Goal: Use online tool/utility: Utilize a website feature to perform a specific function

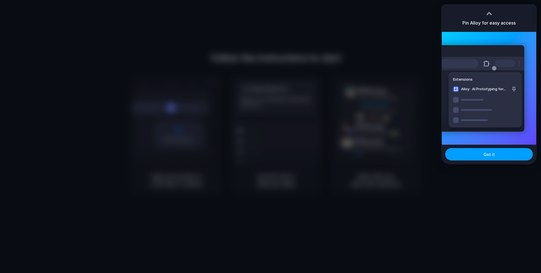
click at [494, 157] on button "Got it" at bounding box center [489, 154] width 88 height 12
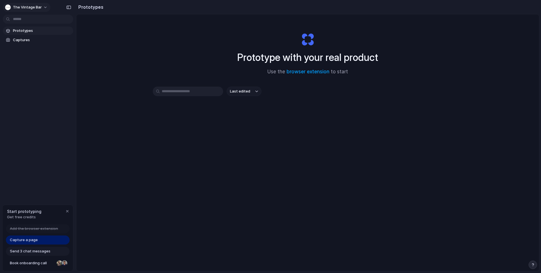
click at [42, 5] on button "The Vintage Bar" at bounding box center [27, 7] width 48 height 9
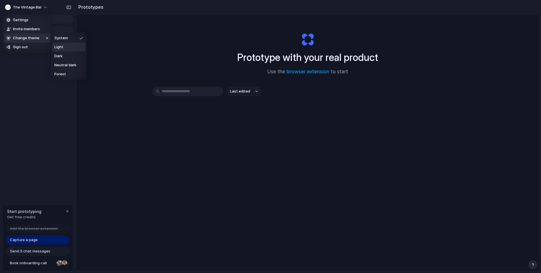
click at [63, 47] on span "Light" at bounding box center [58, 47] width 9 height 6
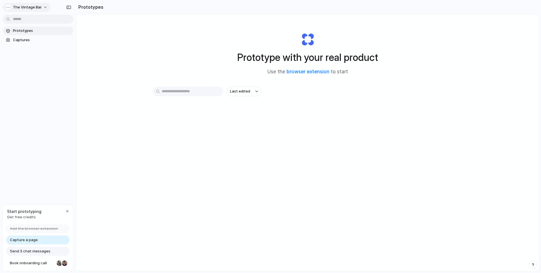
click at [19, 6] on span "The Vintage Bar" at bounding box center [27, 8] width 29 height 6
click at [456, 141] on div "Settings Invite members Change theme Sign out" at bounding box center [270, 136] width 541 height 273
click at [248, 91] on span "Last edited" at bounding box center [240, 91] width 20 height 6
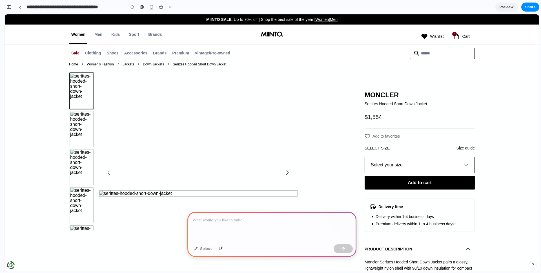
click at [438, 167] on button "Select your size" at bounding box center [419, 165] width 110 height 16
click at [463, 169] on icon "button" at bounding box center [465, 164] width 9 height 9
click at [377, 139] on span "Add to favorites" at bounding box center [385, 136] width 27 height 6
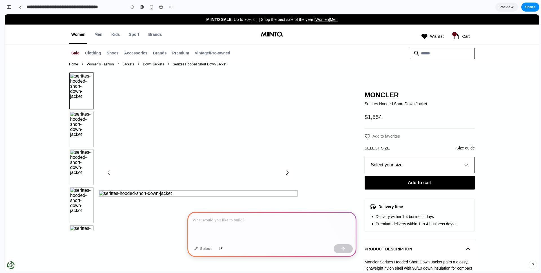
click at [365, 139] on icon at bounding box center [367, 136] width 6 height 6
click at [467, 151] on p "Size guide" at bounding box center [465, 148] width 18 height 6
click at [391, 151] on div "Select size Size guide" at bounding box center [419, 148] width 110 height 6
click at [5, 14] on html "MIINTO SALE : Up to 70% off | Shop the best sale of the year | Women | Men Wome…" at bounding box center [272, 142] width 534 height 256
click at [10, 6] on div "button" at bounding box center [8, 7] width 5 height 4
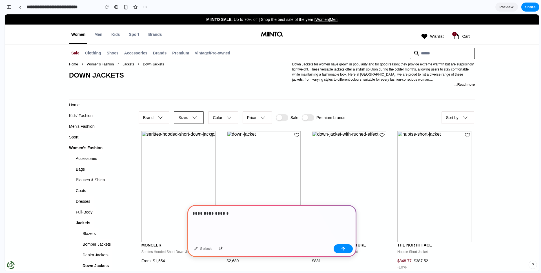
click at [187, 122] on button "Sizes" at bounding box center [188, 118] width 31 height 14
click at [209, 221] on p "**********" at bounding box center [271, 217] width 159 height 14
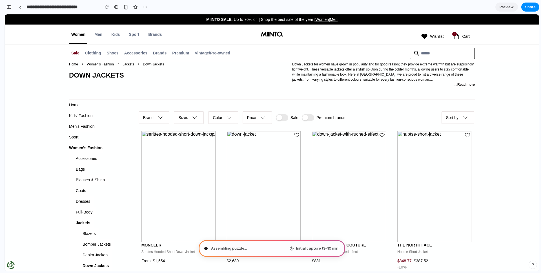
type input "**********"
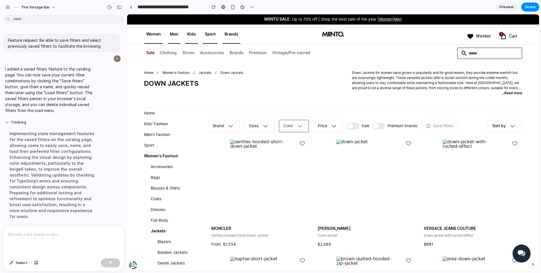
click at [294, 123] on button "‪Color‬" at bounding box center [293, 126] width 31 height 14
click at [262, 125] on icon "button" at bounding box center [265, 125] width 9 height 9
click at [235, 6] on button "button" at bounding box center [232, 7] width 8 height 8
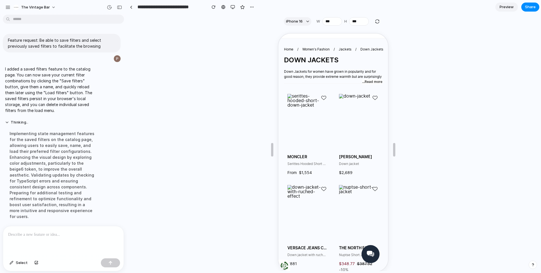
click at [374, 80] on button "...Read more" at bounding box center [371, 81] width 20 height 5
click at [233, 7] on div "button" at bounding box center [232, 7] width 5 height 5
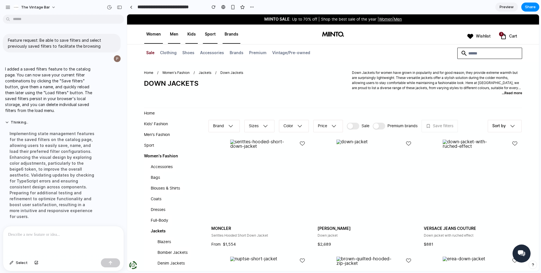
click at [450, 118] on div "Brand Sizes ‪Color‬ Price Sale Premium brands Save filters Sort by" at bounding box center [365, 123] width 314 height 30
click at [477, 49] on input "search" at bounding box center [489, 53] width 65 height 11
type input "****"
click at [48, 236] on p at bounding box center [63, 234] width 110 height 7
click at [7, 120] on button "Thinking ." at bounding box center [52, 122] width 94 height 5
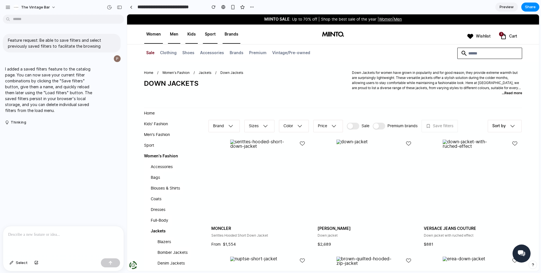
click at [59, 237] on p at bounding box center [63, 234] width 110 height 7
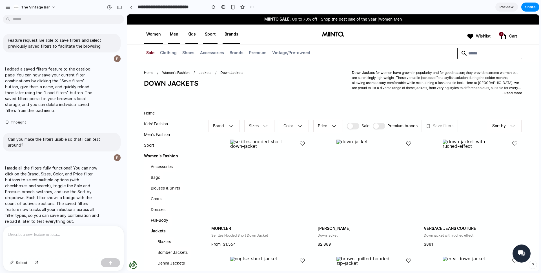
scroll to position [107, 0]
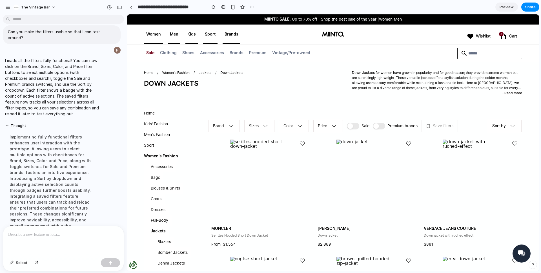
click at [467, 131] on div "Brand Sizes ‪Color‬ Price Sale Premium brands Save filters" at bounding box center [346, 126] width 276 height 14
click at [8, 123] on button "Thought" at bounding box center [52, 125] width 94 height 5
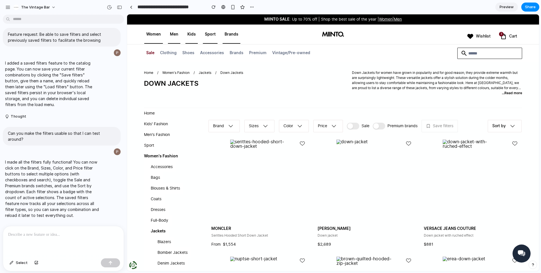
scroll to position [4, 0]
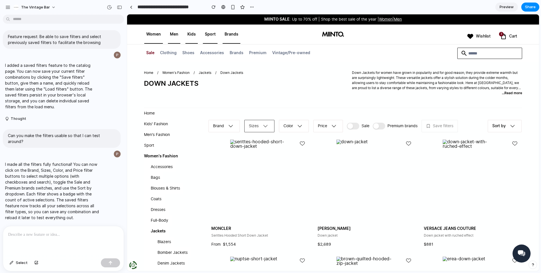
click at [246, 124] on button "Sizes" at bounding box center [259, 126] width 31 height 14
click at [224, 126] on div "XS S M L XL XXL" at bounding box center [333, 142] width 412 height 256
click at [218, 127] on button "Brand" at bounding box center [224, 126] width 32 height 14
click at [222, 164] on span "Adidas" at bounding box center [225, 166] width 15 height 5
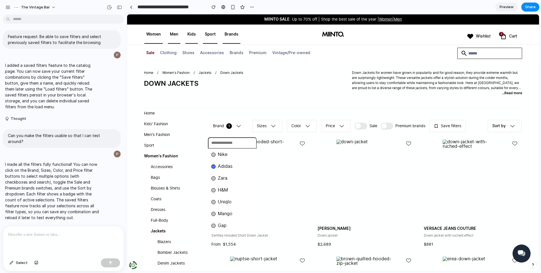
click at [222, 155] on span "Nike" at bounding box center [223, 154] width 10 height 5
click at [264, 122] on div "Nike Adidas Zara H&M Uniqlo Mango Gap" at bounding box center [333, 142] width 412 height 256
click at [269, 124] on icon "button" at bounding box center [273, 125] width 9 height 9
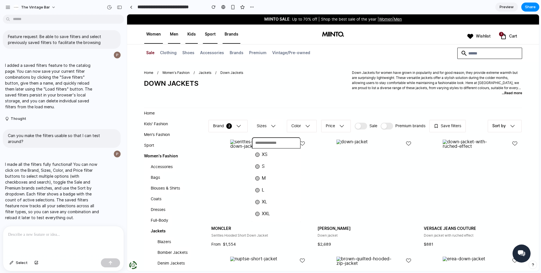
drag, startPoint x: 263, startPoint y: 189, endPoint x: 271, endPoint y: 164, distance: 26.3
click at [263, 189] on span "L" at bounding box center [263, 190] width 3 height 5
click at [291, 101] on div "XS S M L XL XXL" at bounding box center [333, 142] width 412 height 256
click at [459, 126] on span "Save filters" at bounding box center [458, 126] width 21 height 6
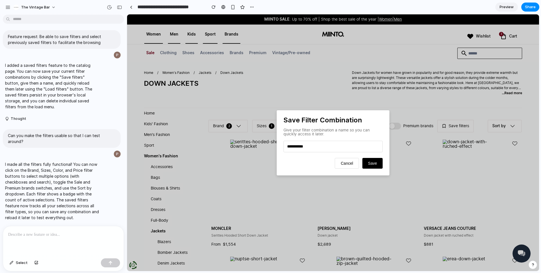
type input "**********"
click at [378, 171] on div "**********" at bounding box center [332, 142] width 113 height 65
click at [376, 165] on span "Save" at bounding box center [372, 163] width 9 height 5
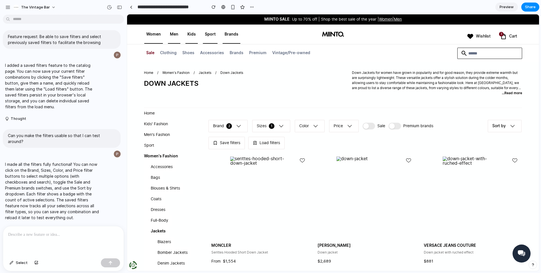
click at [339, 103] on div "Home / Women's Fashion / Jackets / Down Jackets DOWN JACKETS Down Jackets for w…" at bounding box center [333, 89] width 378 height 38
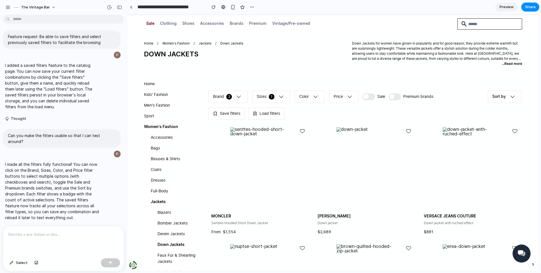
scroll to position [39, 0]
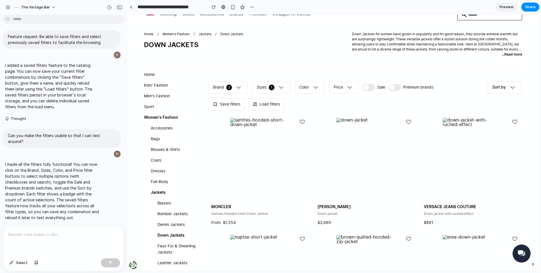
click at [120, 8] on div "button" at bounding box center [119, 7] width 5 height 4
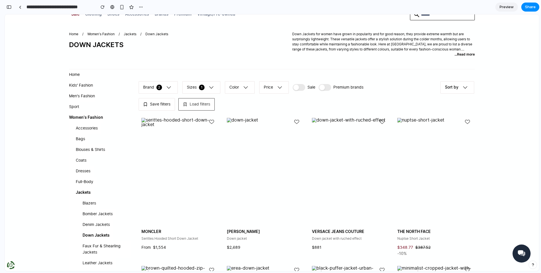
click at [204, 106] on span "Load filters" at bounding box center [199, 104] width 21 height 6
click at [201, 105] on div "Test Filter" at bounding box center [272, 142] width 534 height 256
click at [168, 105] on span "Save filters" at bounding box center [160, 104] width 21 height 6
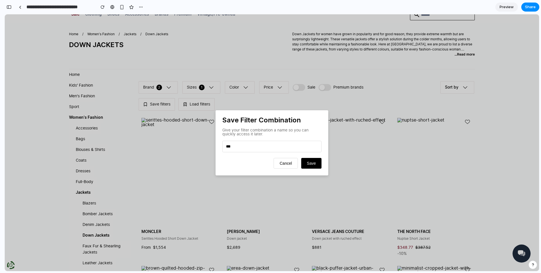
type input "****"
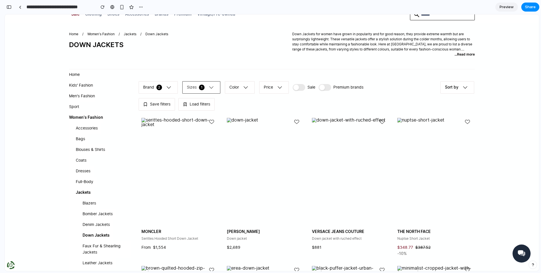
click at [204, 92] on button "Sizes 1" at bounding box center [201, 88] width 39 height 14
click at [189, 150] on div at bounding box center [187, 151] width 4 height 4
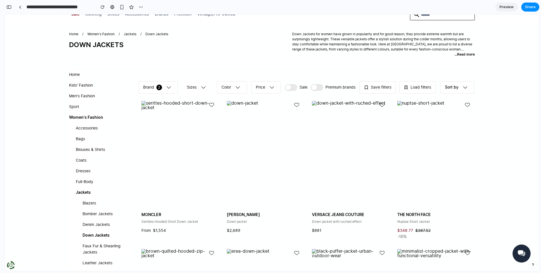
drag, startPoint x: 209, startPoint y: 52, endPoint x: 181, endPoint y: 69, distance: 33.0
click at [209, 52] on div "XS S M L XL XXL" at bounding box center [272, 142] width 534 height 256
click at [162, 86] on button "Brand 2" at bounding box center [158, 88] width 40 height 14
drag, startPoint x: 159, startPoint y: 162, endPoint x: 156, endPoint y: 167, distance: 6.5
click at [159, 162] on span "Uniqlo" at bounding box center [155, 163] width 14 height 5
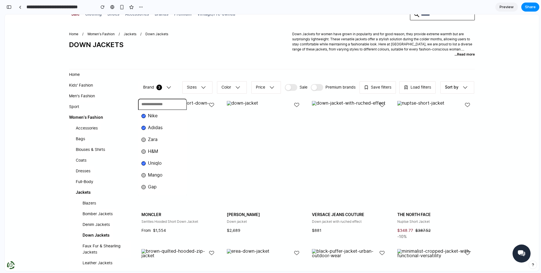
click at [155, 177] on span "Mango" at bounding box center [155, 175] width 15 height 5
click at [201, 81] on div "Nike Adidas Zara H&M Uniqlo Mango Gap" at bounding box center [272, 142] width 534 height 256
click at [371, 90] on span "Save filters" at bounding box center [381, 87] width 21 height 6
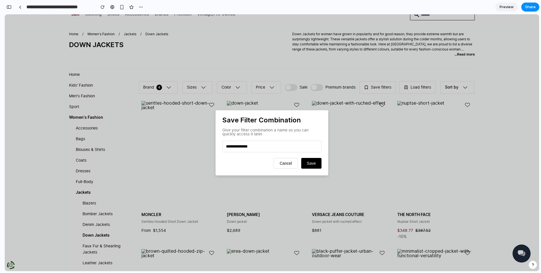
type input "**********"
click at [304, 164] on button "Save" at bounding box center [311, 163] width 20 height 11
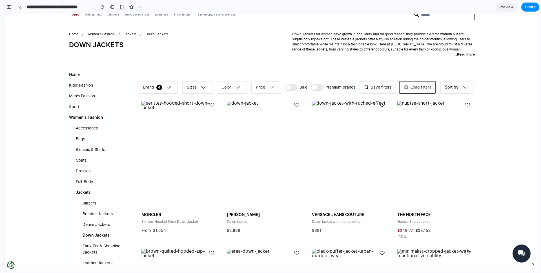
click at [398, 94] on button "Load filters" at bounding box center [416, 88] width 37 height 14
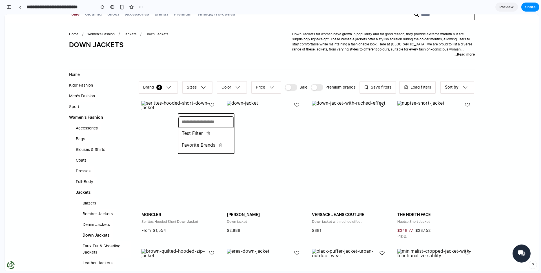
click at [191, 145] on span "Favorite Brands" at bounding box center [199, 145] width 34 height 5
click at [190, 132] on span "Test Filter" at bounding box center [192, 133] width 21 height 5
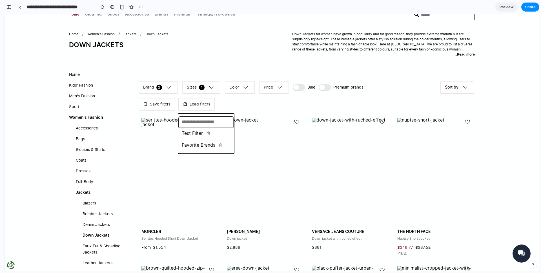
click at [197, 143] on span "Favorite Brands" at bounding box center [199, 145] width 34 height 5
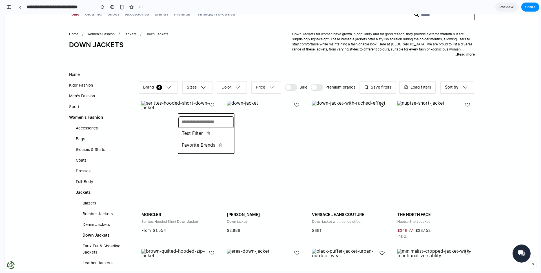
click at [193, 134] on span "Test Filter" at bounding box center [192, 133] width 21 height 5
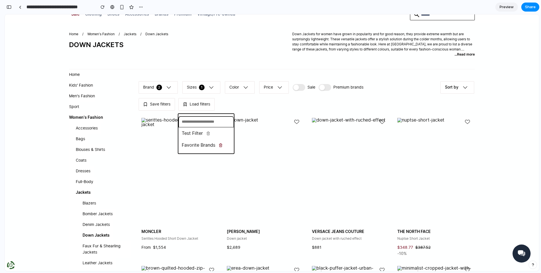
click at [220, 144] on icon "Delete filter" at bounding box center [220, 145] width 4 height 4
click at [206, 132] on icon "Delete filter" at bounding box center [208, 133] width 4 height 4
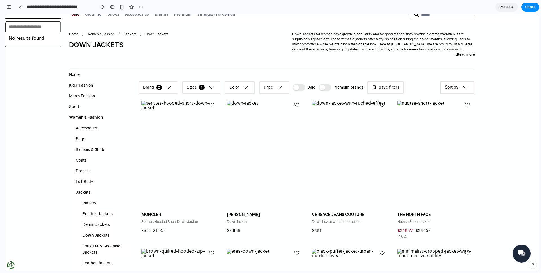
click at [294, 59] on div "No results found" at bounding box center [272, 142] width 534 height 256
click at [12, 10] on button "button" at bounding box center [9, 7] width 9 height 9
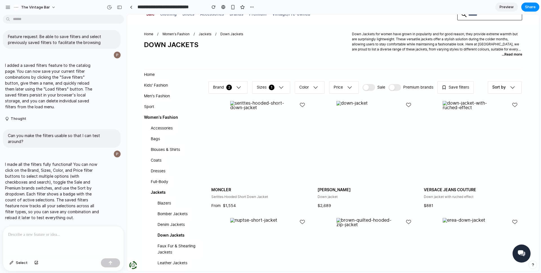
click at [44, 238] on div at bounding box center [63, 241] width 121 height 30
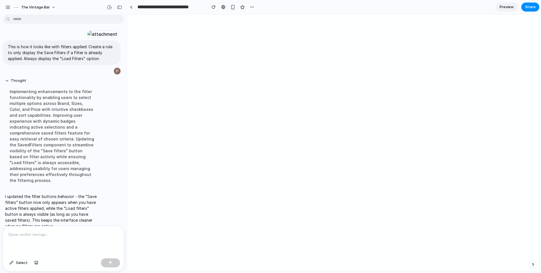
scroll to position [0, 0]
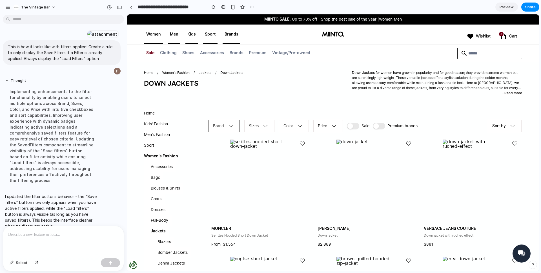
click at [231, 126] on icon "button" at bounding box center [230, 125] width 9 height 9
click at [217, 154] on div "Nike" at bounding box center [219, 154] width 16 height 5
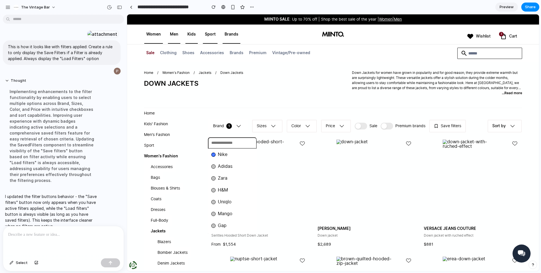
click at [225, 166] on span "Adidas" at bounding box center [225, 166] width 15 height 5
click at [257, 92] on div "Nike Adidas Zara H&M Uniqlo Mango Gap" at bounding box center [333, 142] width 412 height 256
click at [454, 128] on span "Save filters" at bounding box center [450, 126] width 21 height 6
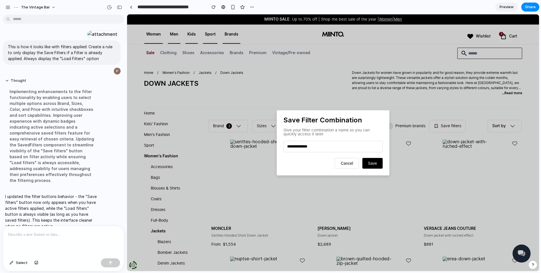
type input "**********"
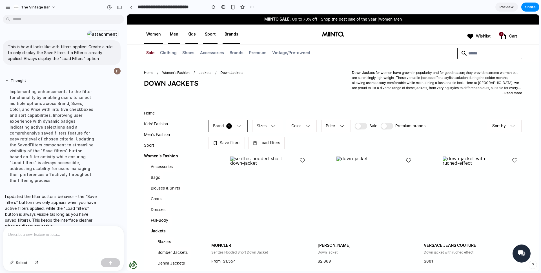
click at [242, 124] on icon "button" at bounding box center [238, 125] width 9 height 9
click at [231, 154] on li "Nike" at bounding box center [232, 154] width 46 height 9
click at [224, 164] on span "Adidas" at bounding box center [225, 166] width 15 height 5
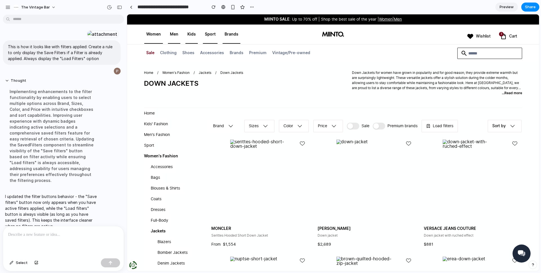
click at [278, 92] on div "Nike Adidas Zara H&M Uniqlo Mango Gap" at bounding box center [333, 142] width 412 height 256
click at [458, 129] on button "Load filters" at bounding box center [439, 126] width 37 height 14
click at [432, 155] on span "Favorite brands" at bounding box center [442, 155] width 34 height 5
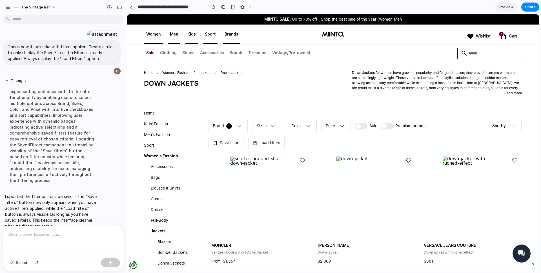
click at [451, 110] on div "Favorite brands" at bounding box center [333, 142] width 412 height 256
click at [257, 142] on button "Load filters" at bounding box center [265, 143] width 37 height 14
click at [263, 140] on div "Favorite brands" at bounding box center [333, 142] width 412 height 256
click at [241, 128] on icon "button" at bounding box center [238, 125] width 9 height 9
click at [226, 166] on span "Adidas" at bounding box center [225, 166] width 15 height 5
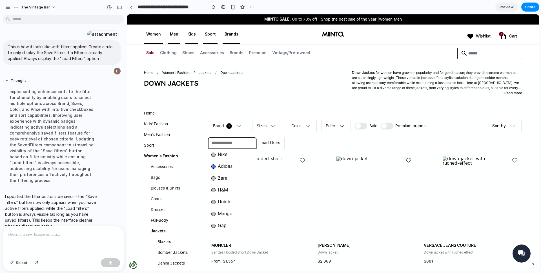
click at [226, 166] on span "Adidas" at bounding box center [225, 166] width 15 height 5
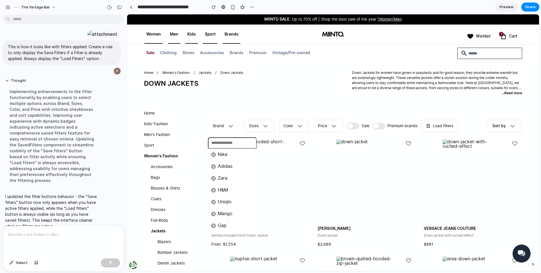
click at [217, 168] on div "Adidas" at bounding box center [221, 166] width 21 height 5
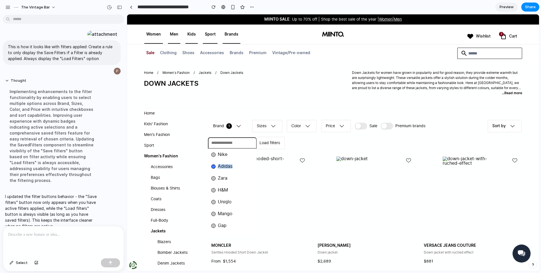
click at [217, 168] on div "Adidas" at bounding box center [221, 166] width 21 height 5
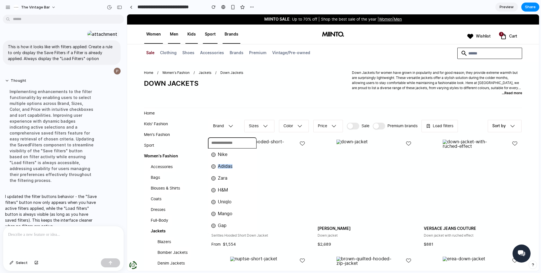
click at [217, 168] on div "Adidas" at bounding box center [221, 166] width 21 height 5
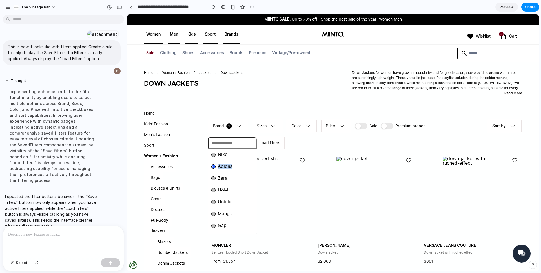
click at [217, 168] on div "Adidas" at bounding box center [221, 166] width 21 height 5
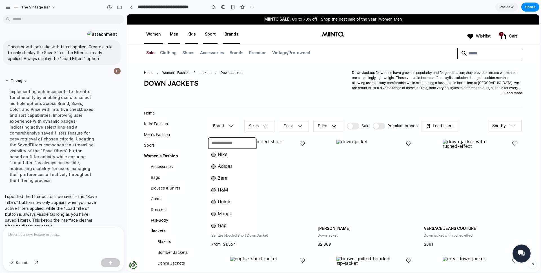
click at [405, 85] on div "Nike Adidas Zara H&M Uniqlo Mango Gap" at bounding box center [333, 142] width 412 height 256
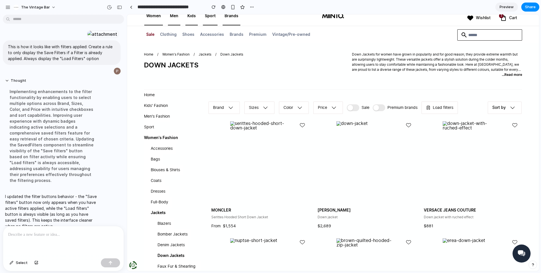
scroll to position [19, 0]
click at [37, 236] on p at bounding box center [63, 234] width 110 height 7
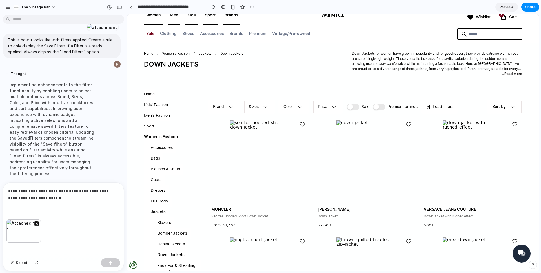
scroll to position [226, 0]
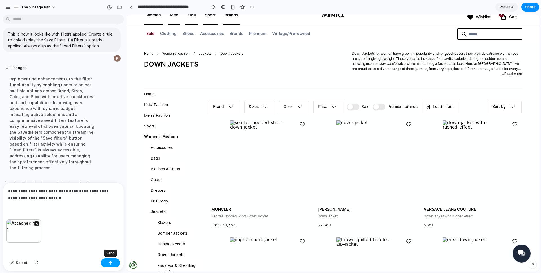
click at [108, 259] on button "button" at bounding box center [110, 262] width 19 height 9
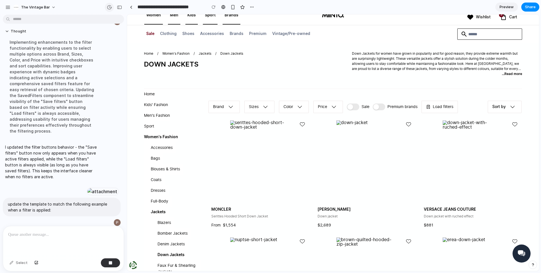
scroll to position [276, 0]
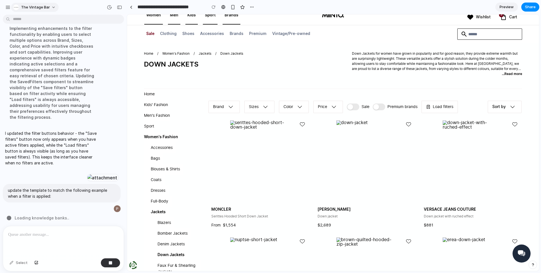
click at [20, 5] on div "The Vintage Bar" at bounding box center [31, 8] width 37 height 6
click at [30, 20] on span "Settings" at bounding box center [28, 20] width 15 height 6
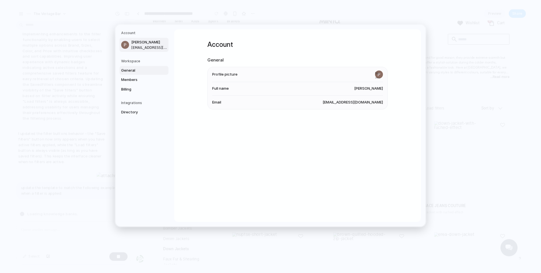
click at [127, 71] on span "General" at bounding box center [139, 70] width 36 height 6
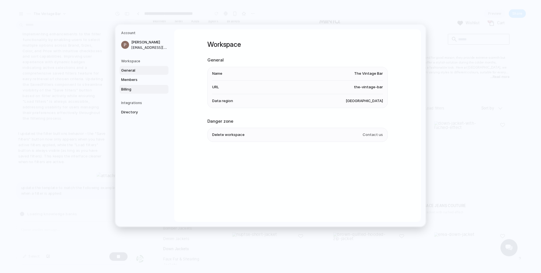
click at [132, 88] on span "Billing" at bounding box center [139, 89] width 36 height 6
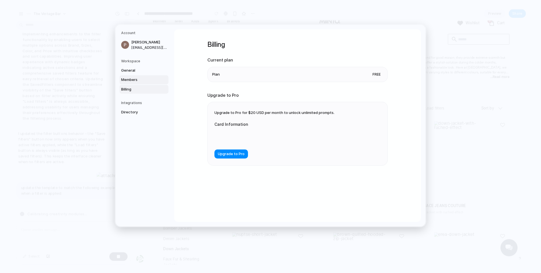
click at [134, 82] on span "Members" at bounding box center [139, 80] width 36 height 6
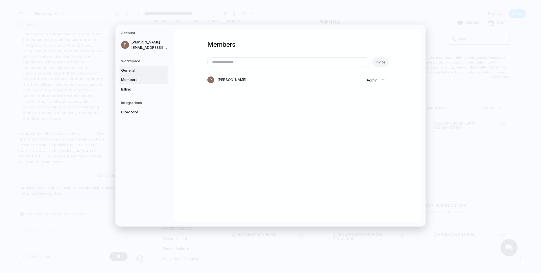
click at [134, 72] on span "General" at bounding box center [139, 70] width 36 height 6
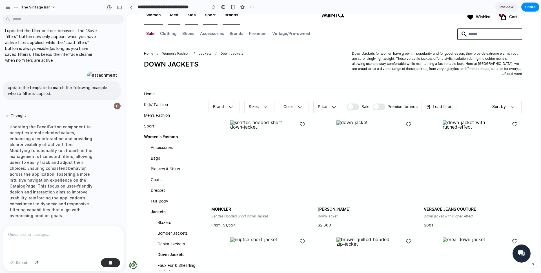
scroll to position [288, 0]
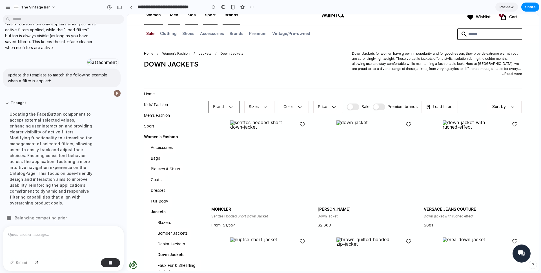
click at [232, 109] on icon "button" at bounding box center [230, 106] width 9 height 9
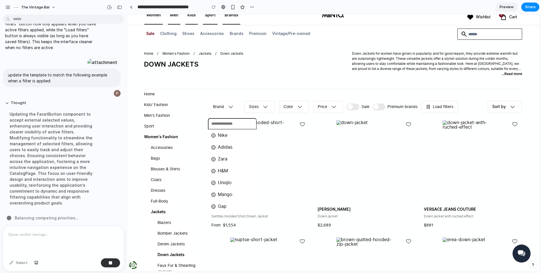
click at [225, 135] on span "Nike" at bounding box center [223, 135] width 10 height 5
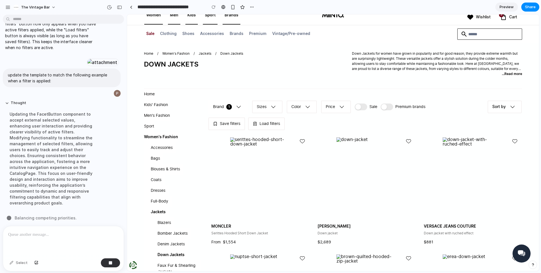
click at [236, 99] on div "Nike Adidas Zara H&M Uniqlo Mango Gap" at bounding box center [333, 142] width 412 height 256
click at [233, 106] on button "Brand 1" at bounding box center [228, 107] width 40 height 14
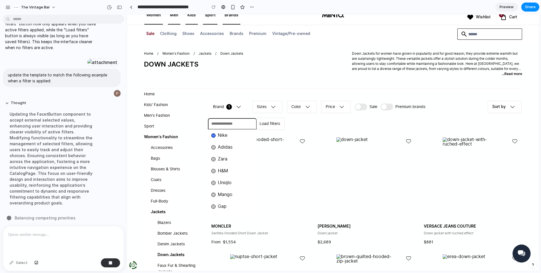
click at [220, 137] on span "Nike" at bounding box center [223, 135] width 10 height 5
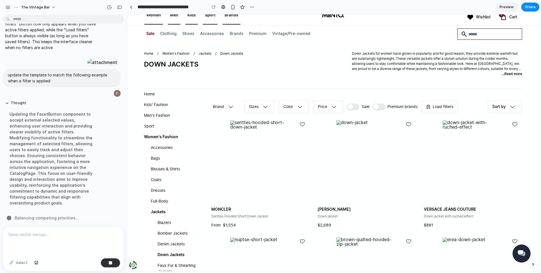
click at [282, 77] on div "Nike Adidas Zara H&M Uniqlo Mango Gap" at bounding box center [333, 142] width 412 height 256
click at [17, 105] on button "Thought" at bounding box center [52, 103] width 94 height 5
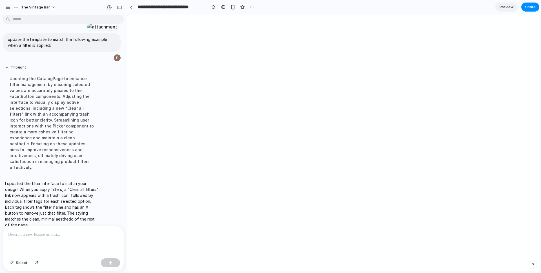
scroll to position [0, 0]
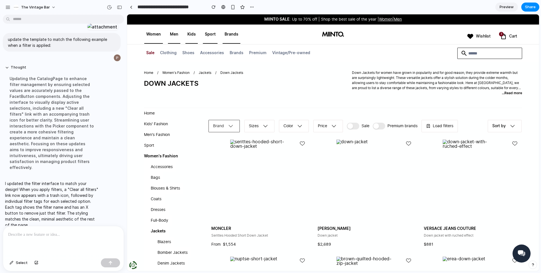
click at [229, 123] on icon "button" at bounding box center [230, 125] width 9 height 9
click at [219, 155] on span "Nike" at bounding box center [223, 154] width 10 height 5
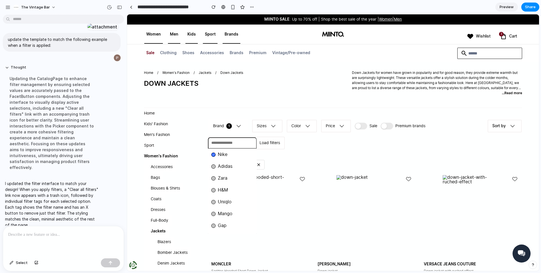
click at [220, 164] on span "Adidas" at bounding box center [225, 166] width 15 height 5
click at [337, 90] on div "Nike Adidas Zara H&M Uniqlo Mango Gap" at bounding box center [333, 142] width 412 height 256
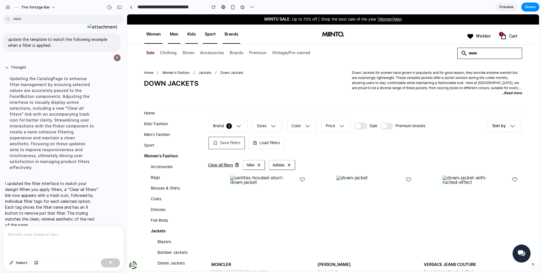
click at [234, 145] on span "Save filters" at bounding box center [230, 143] width 21 height 6
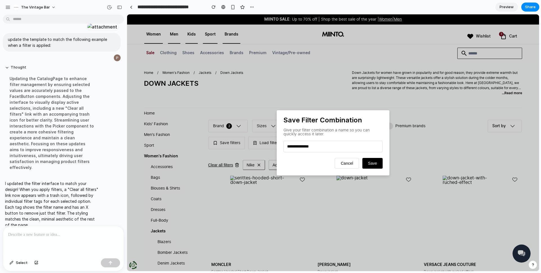
type input "**********"
click at [372, 165] on span "Save" at bounding box center [372, 163] width 9 height 5
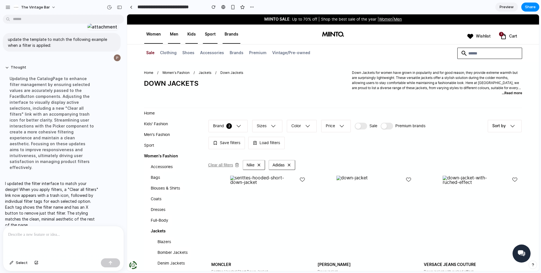
drag, startPoint x: 220, startPoint y: 163, endPoint x: 225, endPoint y: 163, distance: 5.1
click at [219, 163] on span "Clear all filters" at bounding box center [220, 164] width 25 height 5
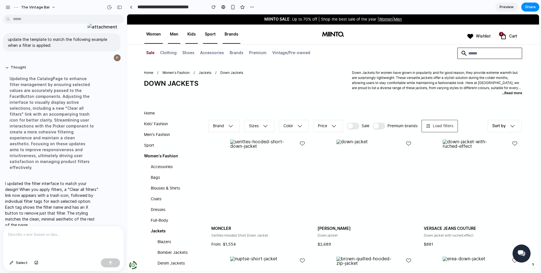
click at [443, 131] on button "Load filters" at bounding box center [439, 126] width 37 height 14
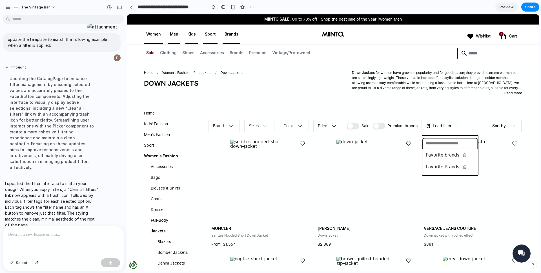
click at [441, 167] on span "Favorite Brands" at bounding box center [442, 166] width 34 height 5
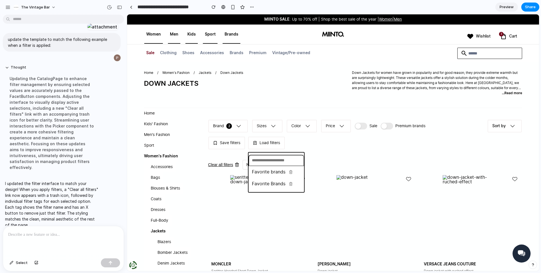
click at [398, 148] on div "Favorite brands Favorite Brands" at bounding box center [333, 142] width 412 height 256
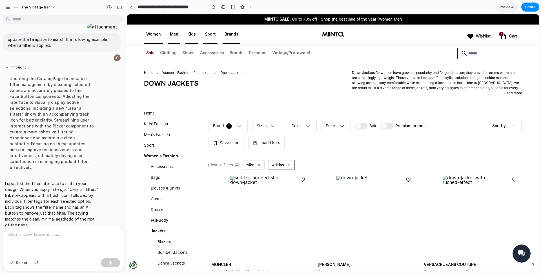
click at [232, 164] on span "Clear all filters" at bounding box center [220, 164] width 25 height 5
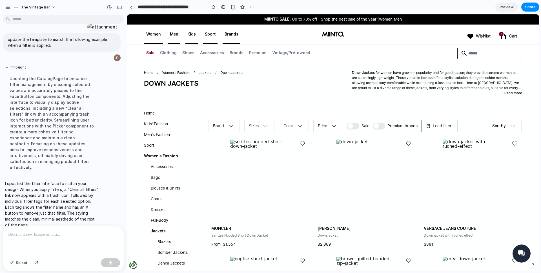
click at [453, 127] on span "Load filters" at bounding box center [442, 126] width 21 height 6
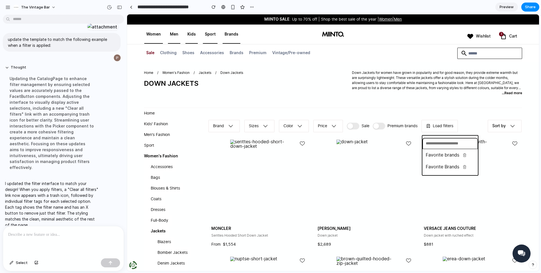
click at [436, 155] on span "Favorite brands" at bounding box center [442, 155] width 34 height 5
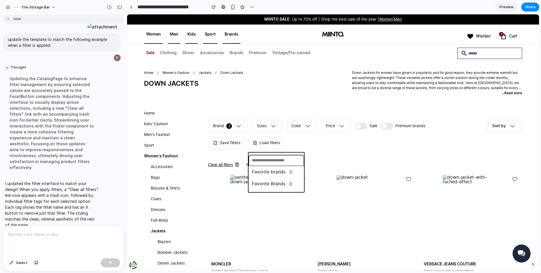
click at [334, 144] on div "Favorite brands Favorite Brands" at bounding box center [333, 142] width 412 height 256
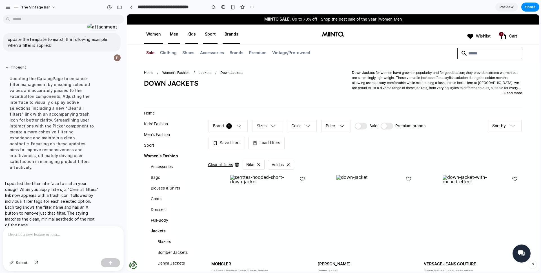
click at [48, 236] on p at bounding box center [63, 234] width 110 height 7
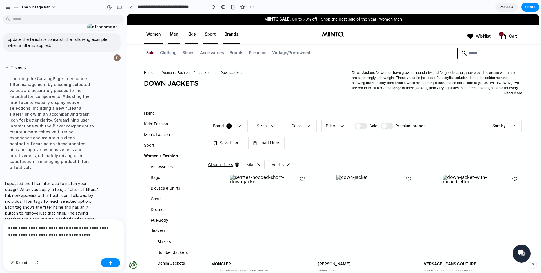
scroll to position [330, 0]
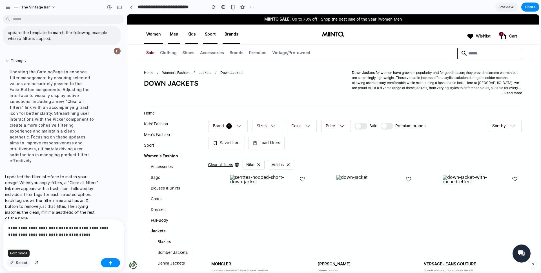
click at [25, 262] on span "Select" at bounding box center [22, 263] width 12 height 6
click at [210, 139] on div at bounding box center [333, 142] width 412 height 256
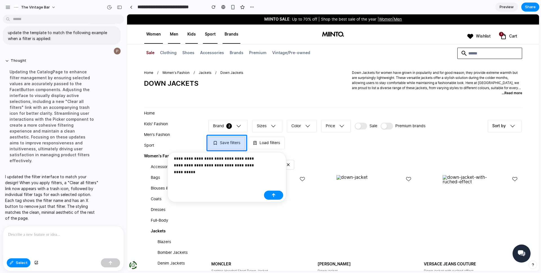
scroll to position [323, 0]
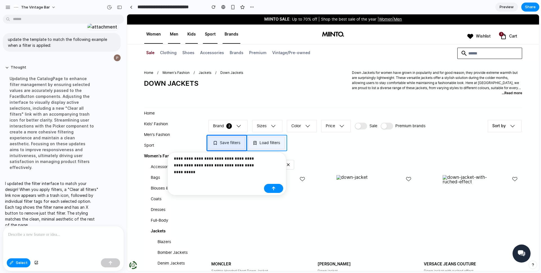
click at [247, 141] on div at bounding box center [333, 142] width 412 height 256
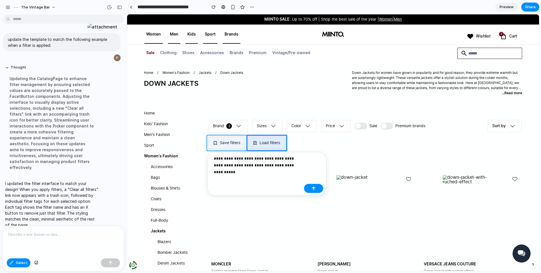
click at [241, 137] on div at bounding box center [333, 142] width 412 height 256
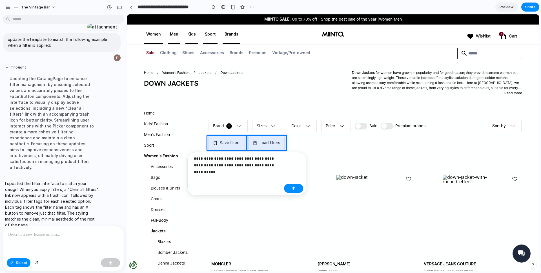
click at [261, 164] on p "**********" at bounding box center [238, 162] width 88 height 14
click at [279, 165] on p "**********" at bounding box center [238, 162] width 88 height 14
click at [294, 195] on div "button" at bounding box center [293, 195] width 4 height 4
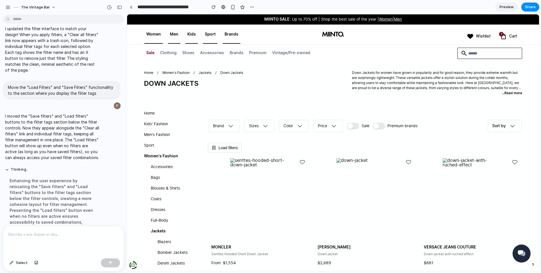
scroll to position [372, 0]
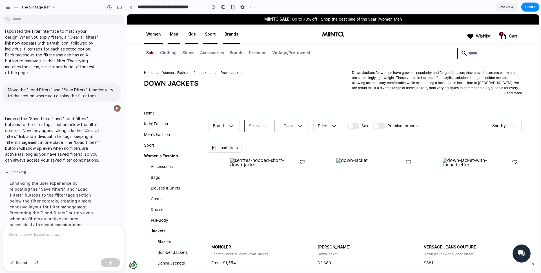
click at [263, 128] on icon "button" at bounding box center [265, 125] width 9 height 9
click at [250, 164] on div "S" at bounding box center [251, 166] width 9 height 5
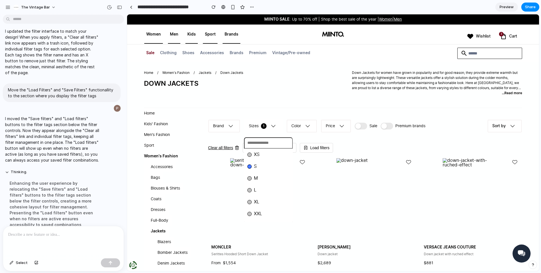
click at [252, 176] on div "M" at bounding box center [252, 178] width 10 height 5
click at [283, 93] on div "XS S M L XL XXL" at bounding box center [333, 142] width 412 height 256
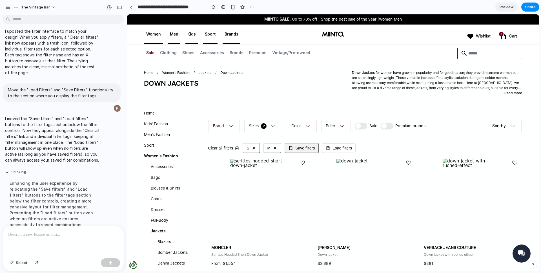
click at [291, 147] on button "Save filters" at bounding box center [301, 148] width 34 height 10
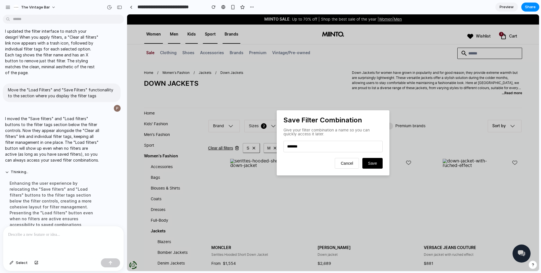
type input "********"
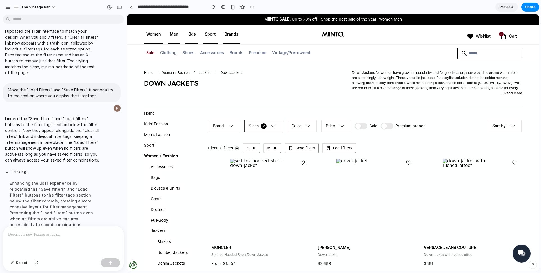
click at [265, 126] on span "2" at bounding box center [264, 126] width 6 height 6
click at [255, 168] on span "S" at bounding box center [255, 166] width 3 height 5
click at [253, 173] on li "M" at bounding box center [268, 177] width 46 height 9
click at [228, 124] on div "XS S M L XL XXL" at bounding box center [333, 142] width 412 height 256
click at [227, 127] on icon "button" at bounding box center [230, 125] width 9 height 9
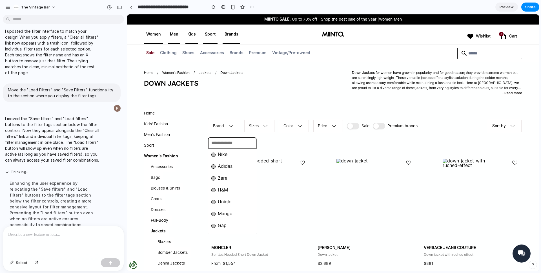
click at [222, 181] on li "Zara" at bounding box center [232, 177] width 46 height 9
click at [225, 166] on span "Adidas" at bounding box center [225, 166] width 15 height 5
click at [224, 156] on span "Nike" at bounding box center [223, 154] width 10 height 5
click at [265, 99] on div "Nike Adidas Zara H&M Uniqlo Mango Gap" at bounding box center [333, 142] width 412 height 256
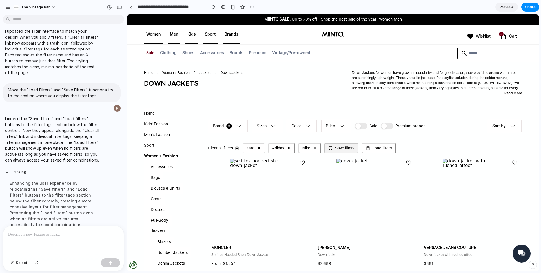
click at [329, 146] on icon at bounding box center [330, 148] width 5 height 5
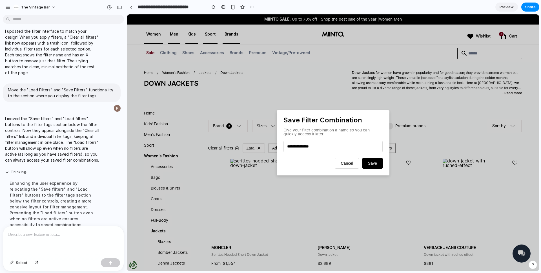
type input "**********"
click at [376, 164] on span "Save" at bounding box center [372, 163] width 9 height 5
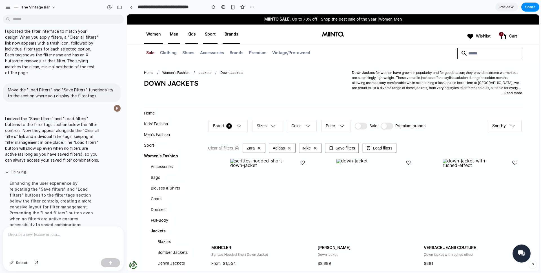
click at [222, 148] on span "Clear all filters" at bounding box center [220, 148] width 25 height 5
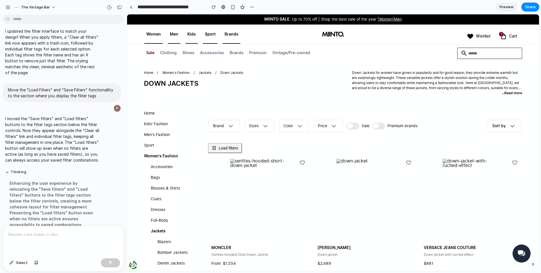
click at [239, 151] on button "Load filters" at bounding box center [225, 148] width 34 height 10
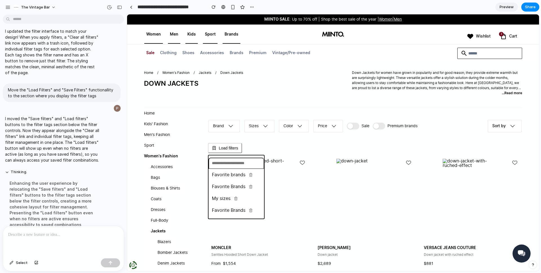
click at [466, 66] on div "Favorite brands Favorite Brands My sizes Favorite Brands" at bounding box center [333, 142] width 412 height 256
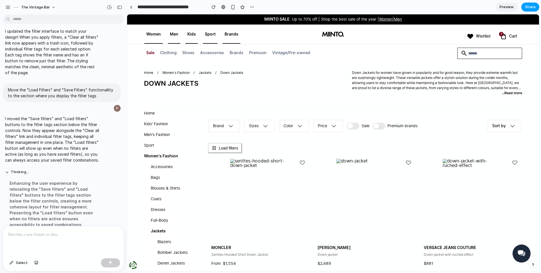
click at [525, 6] on span "Share" at bounding box center [530, 7] width 11 height 6
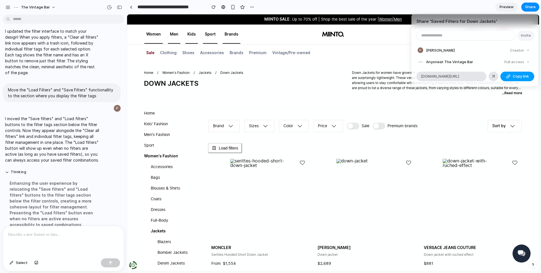
click at [519, 76] on span "Copy link" at bounding box center [520, 76] width 16 height 6
click at [452, 61] on span "Anyone at The Vintage Bar" at bounding box center [449, 62] width 47 height 6
click at [371, 77] on div "Share ' Saved Filters for Down Jackets ' Invite Pedro Miranda Creator Anyone at…" at bounding box center [270, 136] width 541 height 273
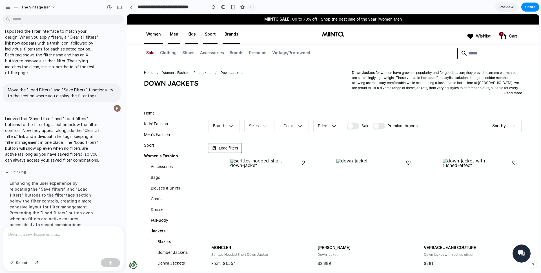
click at [253, 7] on div "button" at bounding box center [251, 7] width 5 height 5
click at [391, 75] on div "Duplicate Delete" at bounding box center [270, 136] width 541 height 273
click at [170, 6] on input "**********" at bounding box center [170, 7] width 68 height 10
click at [157, 6] on input "**********" at bounding box center [170, 7] width 68 height 10
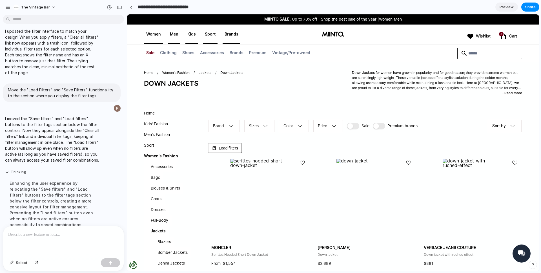
click at [157, 6] on input "**********" at bounding box center [170, 7] width 68 height 10
type input "**********"
click at [334, 75] on div "Home / Women's Fashion / Jackets / Down Jackets DOWN JACKETS Down Jackets for w…" at bounding box center [333, 80] width 378 height 20
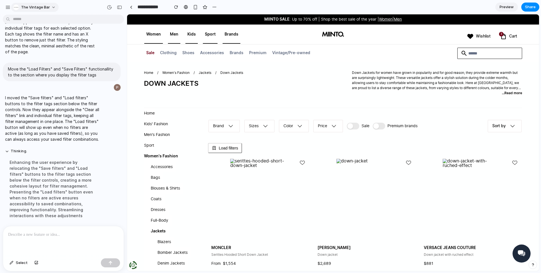
click at [31, 8] on span "The Vintage Bar" at bounding box center [35, 8] width 29 height 6
click at [8, 8] on div "Settings Invite members Change theme Sign out" at bounding box center [270, 136] width 541 height 273
click at [8, 8] on div "button" at bounding box center [7, 7] width 5 height 5
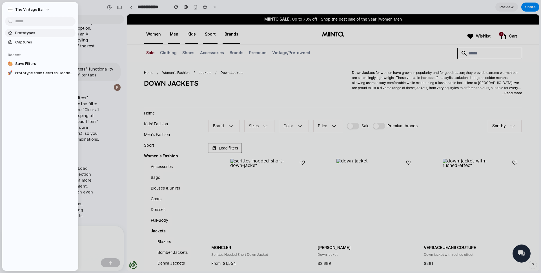
click at [24, 32] on span "Prototypes" at bounding box center [44, 33] width 58 height 6
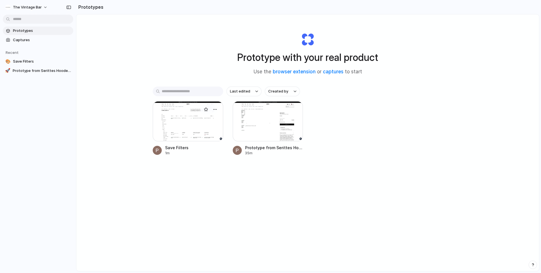
click at [193, 124] on div at bounding box center [188, 121] width 70 height 40
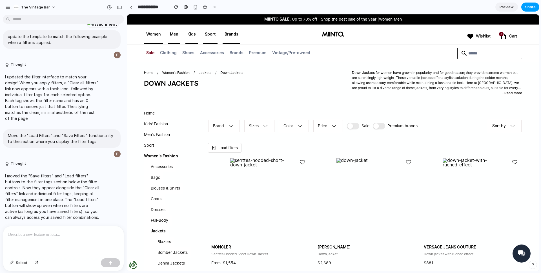
click at [528, 8] on span "Share" at bounding box center [530, 7] width 11 height 6
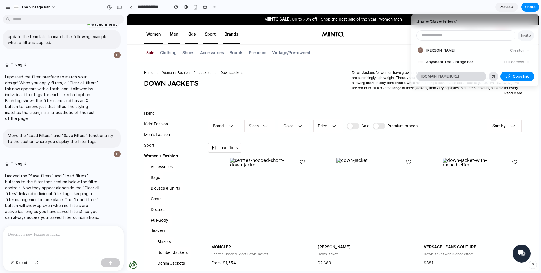
click at [450, 77] on span "alloy.app/the-vintage-bar/p/88c81dcc-3af8-41f2-b17f-bdecae63d0b5" at bounding box center [440, 76] width 38 height 6
click at [408, 104] on div "Share ' Save Filters ' Invite Pedro Miranda Creator Anyone at The Vintage Bar F…" at bounding box center [270, 136] width 541 height 273
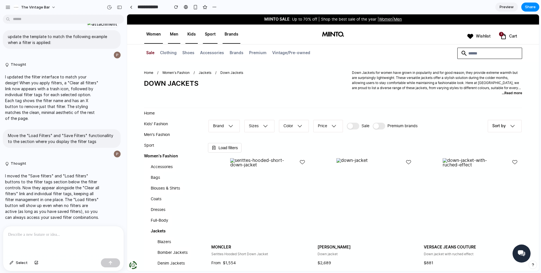
click at [391, 24] on div "MIINTO SALE : Up to 70% off | Shop the best sale of the year | Women | Men" at bounding box center [332, 19] width 141 height 10
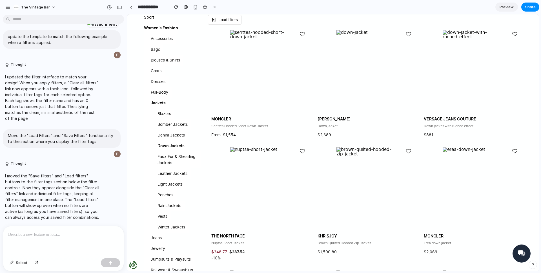
scroll to position [148, 0]
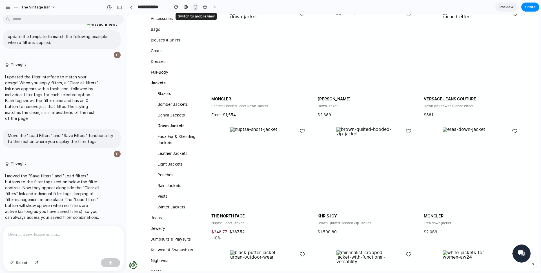
click at [197, 7] on div "button" at bounding box center [195, 7] width 5 height 5
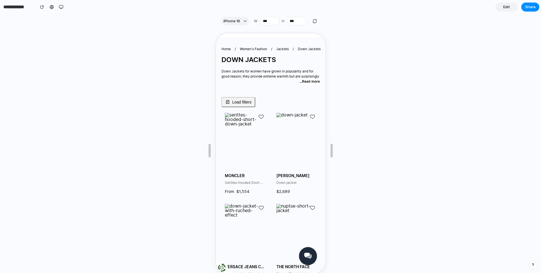
click at [237, 99] on span "Load filters" at bounding box center [240, 101] width 19 height 5
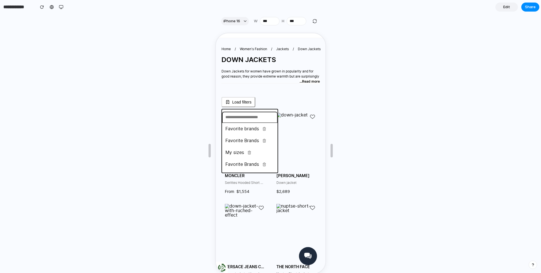
click at [241, 126] on span "Favorite brands" at bounding box center [241, 128] width 34 height 5
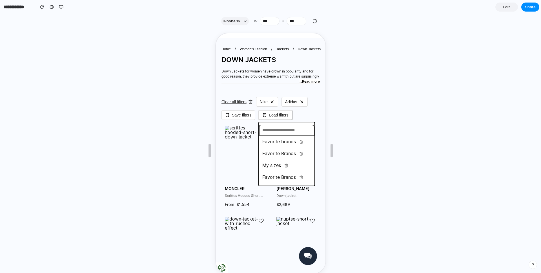
click at [276, 79] on div "Favorite brands Favorite Brands My sizes Favorite Brands" at bounding box center [270, 153] width 110 height 240
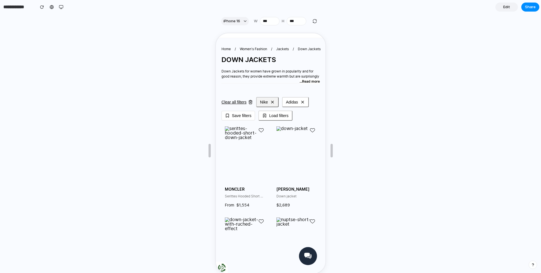
click at [273, 101] on icon at bounding box center [271, 101] width 5 height 5
click at [273, 101] on button "Adidas" at bounding box center [268, 101] width 27 height 10
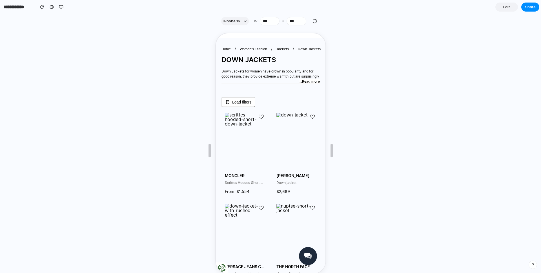
drag, startPoint x: 61, startPoint y: 7, endPoint x: 118, endPoint y: 17, distance: 58.0
click at [61, 7] on div "button" at bounding box center [61, 7] width 5 height 5
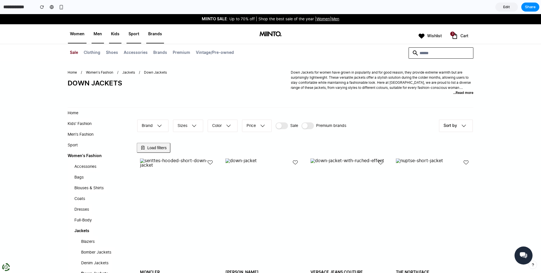
click at [155, 148] on span "Load filters" at bounding box center [156, 147] width 19 height 5
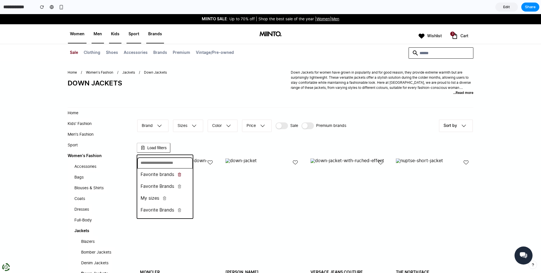
click at [180, 173] on icon "Delete filter" at bounding box center [179, 174] width 4 height 4
click at [180, 173] on li "My sizes" at bounding box center [164, 174] width 53 height 9
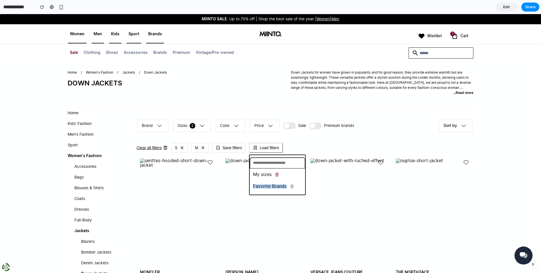
click at [276, 173] on icon "Delete filter" at bounding box center [276, 173] width 1 height 1
click at [292, 174] on icon "Delete filter" at bounding box center [292, 174] width 0 height 1
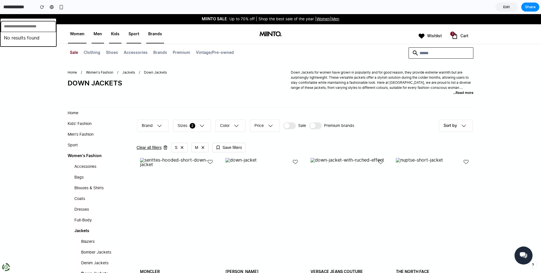
click at [142, 146] on div "No results found" at bounding box center [270, 143] width 541 height 258
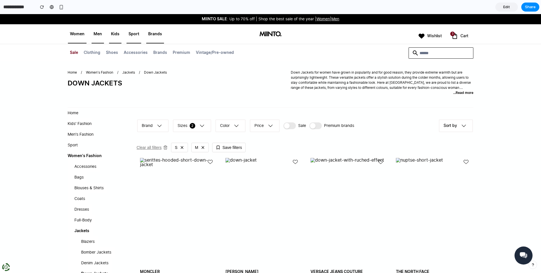
click at [144, 147] on span "Clear all filters" at bounding box center [149, 147] width 25 height 5
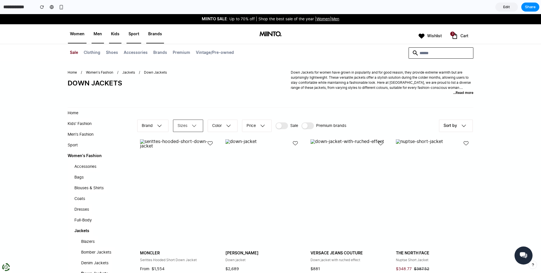
click at [192, 129] on icon "button" at bounding box center [193, 125] width 9 height 9
click at [181, 165] on div "S" at bounding box center [180, 166] width 9 height 5
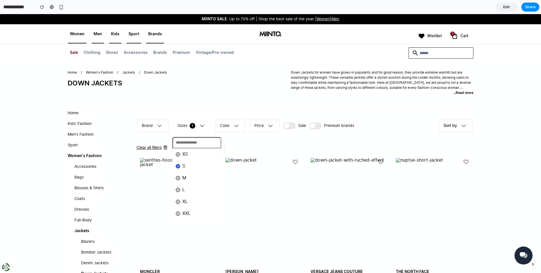
click at [181, 175] on div "M" at bounding box center [181, 177] width 10 height 5
click at [234, 84] on div "XS S M L XL XXL" at bounding box center [270, 143] width 541 height 258
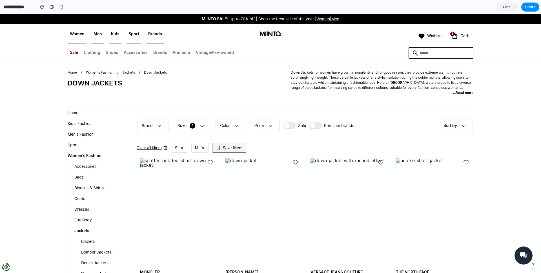
click at [235, 146] on span "Save filters" at bounding box center [232, 147] width 19 height 5
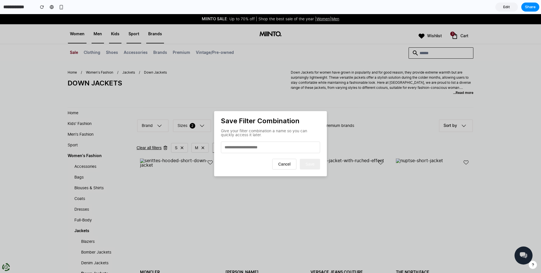
click at [286, 164] on button "Cancel" at bounding box center [284, 164] width 24 height 11
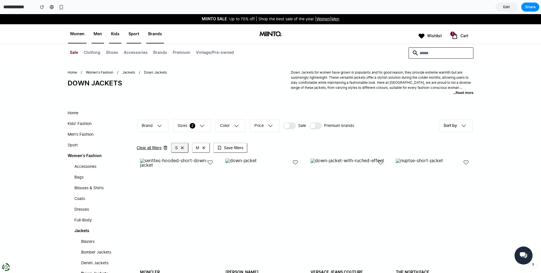
click at [181, 146] on icon at bounding box center [182, 147] width 5 height 5
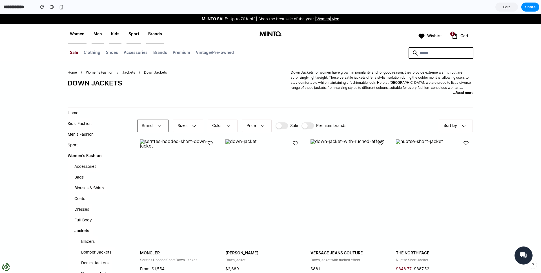
click at [159, 127] on icon "button" at bounding box center [159, 125] width 9 height 9
click at [157, 178] on li "Zara" at bounding box center [161, 177] width 46 height 9
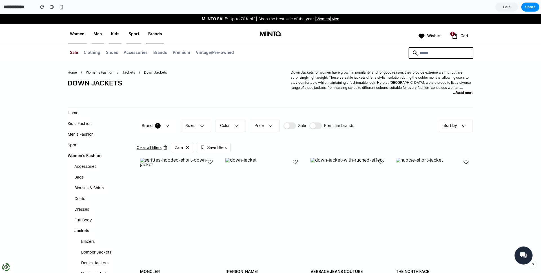
click at [186, 98] on div "Nike Adidas Zara H&M Uniqlo Mango Gap" at bounding box center [270, 143] width 541 height 258
click at [214, 147] on span "Save filters" at bounding box center [217, 147] width 19 height 5
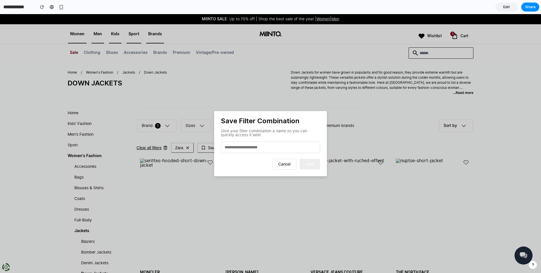
click at [290, 169] on button "Cancel" at bounding box center [284, 164] width 24 height 11
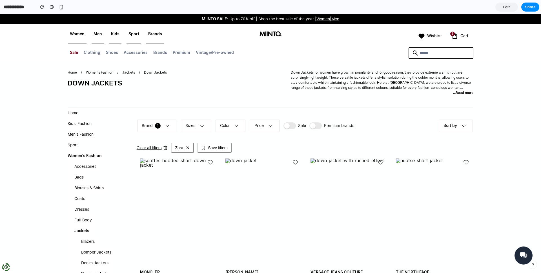
click at [319, 75] on article "Down Jackets for women have grown in popularity and for good reason; they provi…" at bounding box center [382, 80] width 182 height 20
click at [387, 97] on div "Home / Women's Fashion / Jackets / Down Jackets DOWN JACKETS Down Jackets for w…" at bounding box center [270, 89] width 405 height 38
click at [149, 128] on button "Brand 1" at bounding box center [157, 126] width 40 height 14
click at [160, 120] on div "Nike Adidas Zara H&M Uniqlo Mango Gap" at bounding box center [270, 143] width 541 height 258
click at [153, 144] on div "Clear all filters Zara Save filters" at bounding box center [184, 147] width 95 height 19
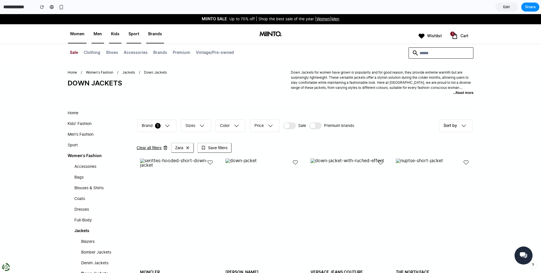
click at [152, 150] on div "Clear all filters Zara Save filters" at bounding box center [184, 147] width 95 height 19
click at [155, 146] on span "Clear all filters" at bounding box center [149, 147] width 25 height 5
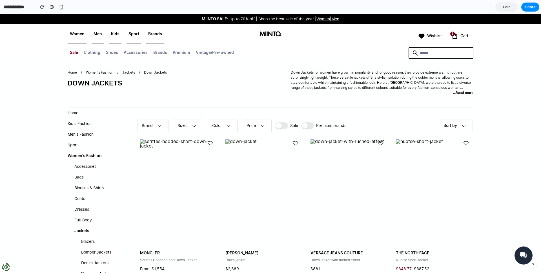
click at [75, 175] on link "Bags" at bounding box center [77, 177] width 19 height 11
click at [321, 107] on div "Home / Women's Fashion / Jackets / Down Jackets DOWN JACKETS Down Jackets for w…" at bounding box center [270, 89] width 405 height 38
click at [348, 97] on div "Home / Women's Fashion / Jackets / Down Jackets DOWN JACKETS Down Jackets for w…" at bounding box center [270, 89] width 405 height 38
